Goal: Transaction & Acquisition: Download file/media

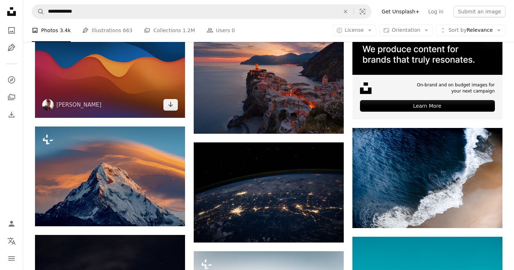
scroll to position [260, 0]
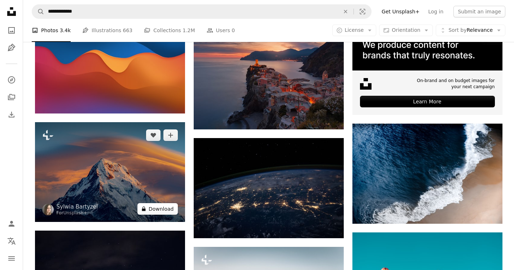
click at [156, 207] on button "A lock Download" at bounding box center [157, 209] width 40 height 12
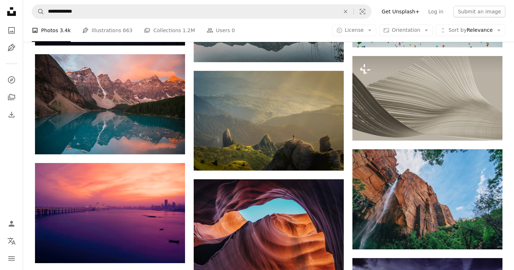
scroll to position [520, 0]
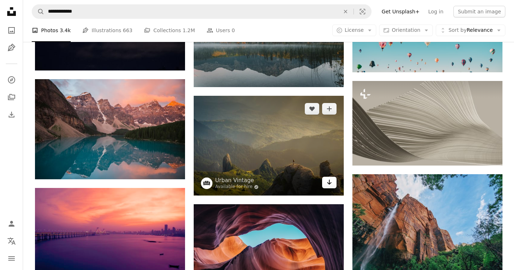
click at [328, 181] on icon "Arrow pointing down" at bounding box center [330, 182] width 6 height 9
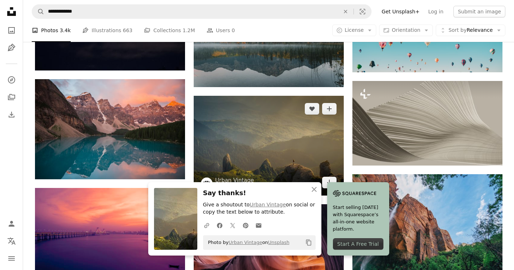
click at [309, 159] on img at bounding box center [269, 146] width 150 height 100
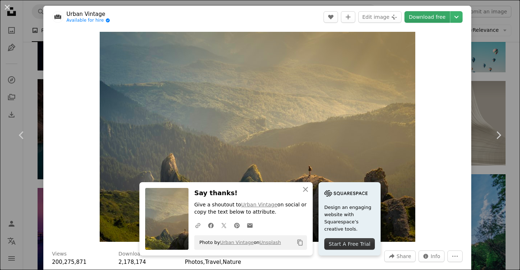
click at [428, 16] on link "Download free" at bounding box center [426, 17] width 45 height 12
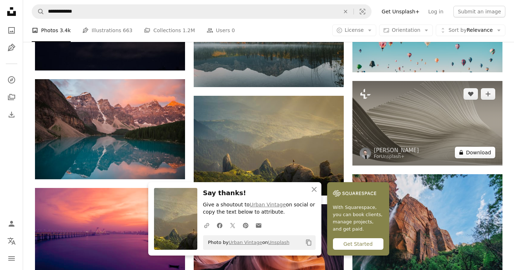
click at [475, 153] on button "A lock Download" at bounding box center [475, 152] width 40 height 12
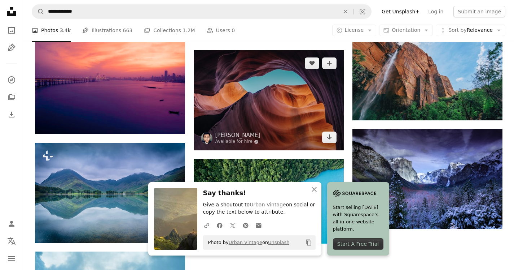
scroll to position [693, 0]
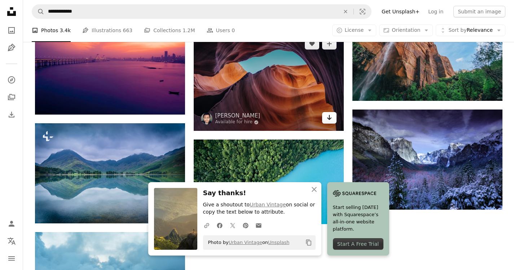
click at [329, 119] on icon "Download" at bounding box center [329, 117] width 5 height 5
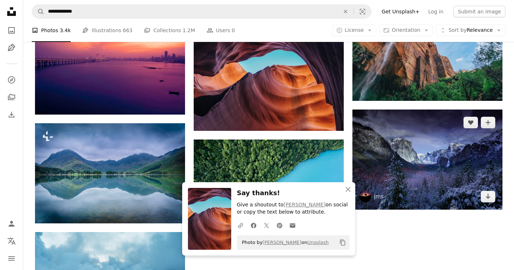
click at [384, 146] on img at bounding box center [427, 159] width 150 height 100
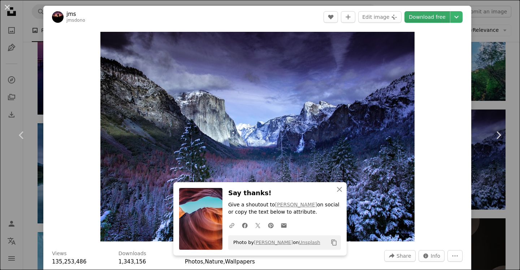
click at [429, 16] on link "Download free" at bounding box center [426, 17] width 45 height 12
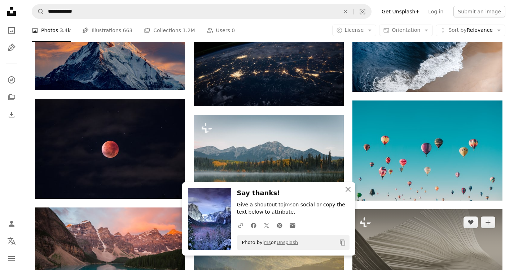
scroll to position [390, 0]
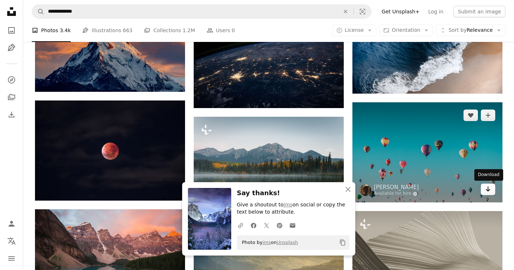
click at [490, 189] on icon "Arrow pointing down" at bounding box center [488, 188] width 6 height 9
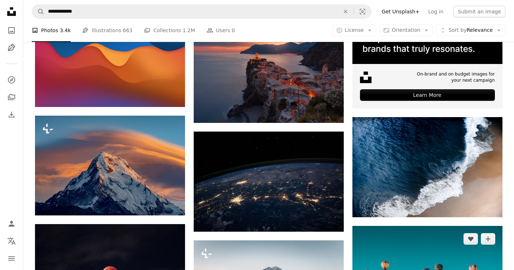
scroll to position [260, 0]
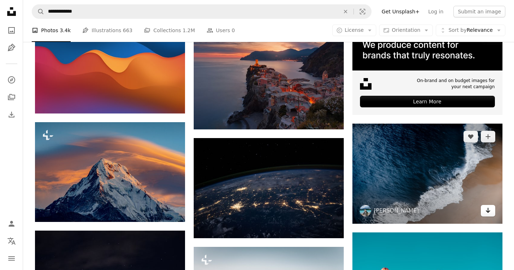
click at [488, 212] on icon "Download" at bounding box center [488, 209] width 5 height 5
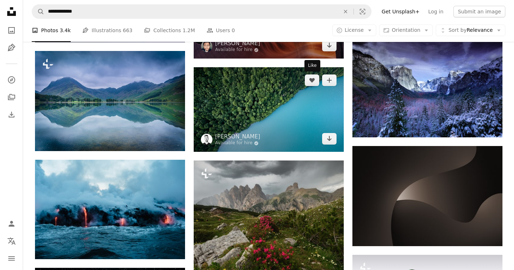
scroll to position [779, 0]
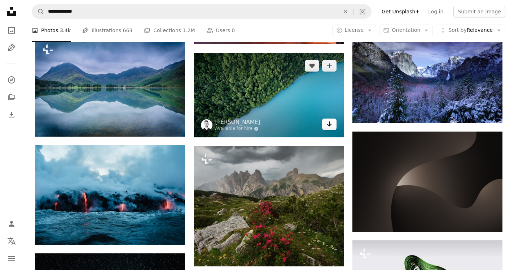
click at [330, 126] on icon "Arrow pointing down" at bounding box center [330, 123] width 6 height 9
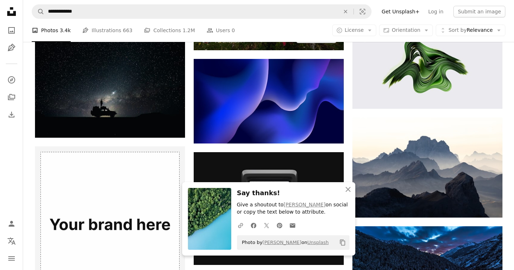
scroll to position [996, 0]
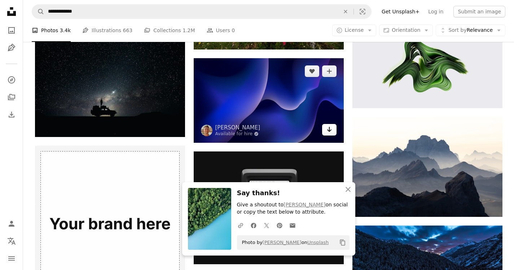
click at [331, 131] on icon "Arrow pointing down" at bounding box center [330, 129] width 6 height 9
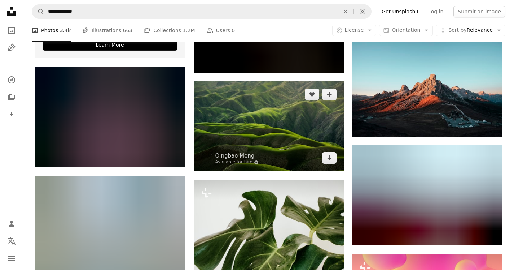
scroll to position [1299, 0]
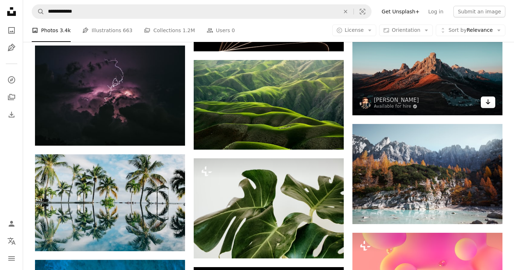
click at [490, 104] on icon "Arrow pointing down" at bounding box center [488, 101] width 6 height 9
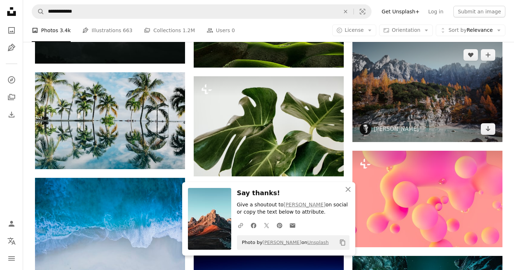
scroll to position [1385, 0]
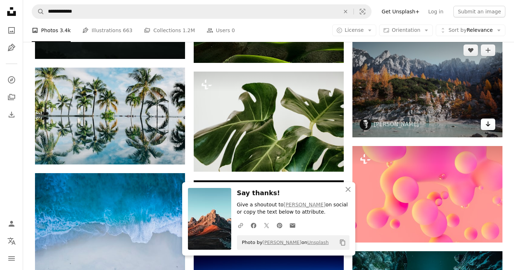
click at [490, 126] on icon "Arrow pointing down" at bounding box center [488, 123] width 6 height 9
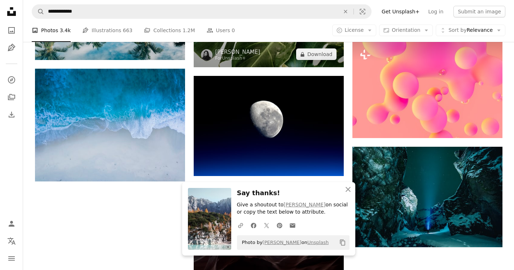
scroll to position [1515, 0]
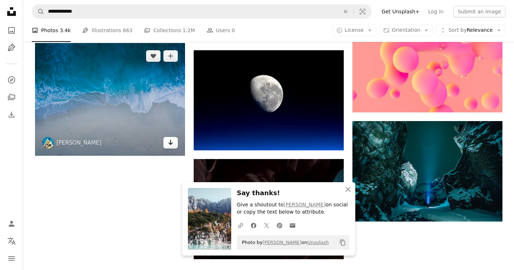
click at [170, 143] on icon "Download" at bounding box center [170, 142] width 5 height 5
